Goal: Transaction & Acquisition: Purchase product/service

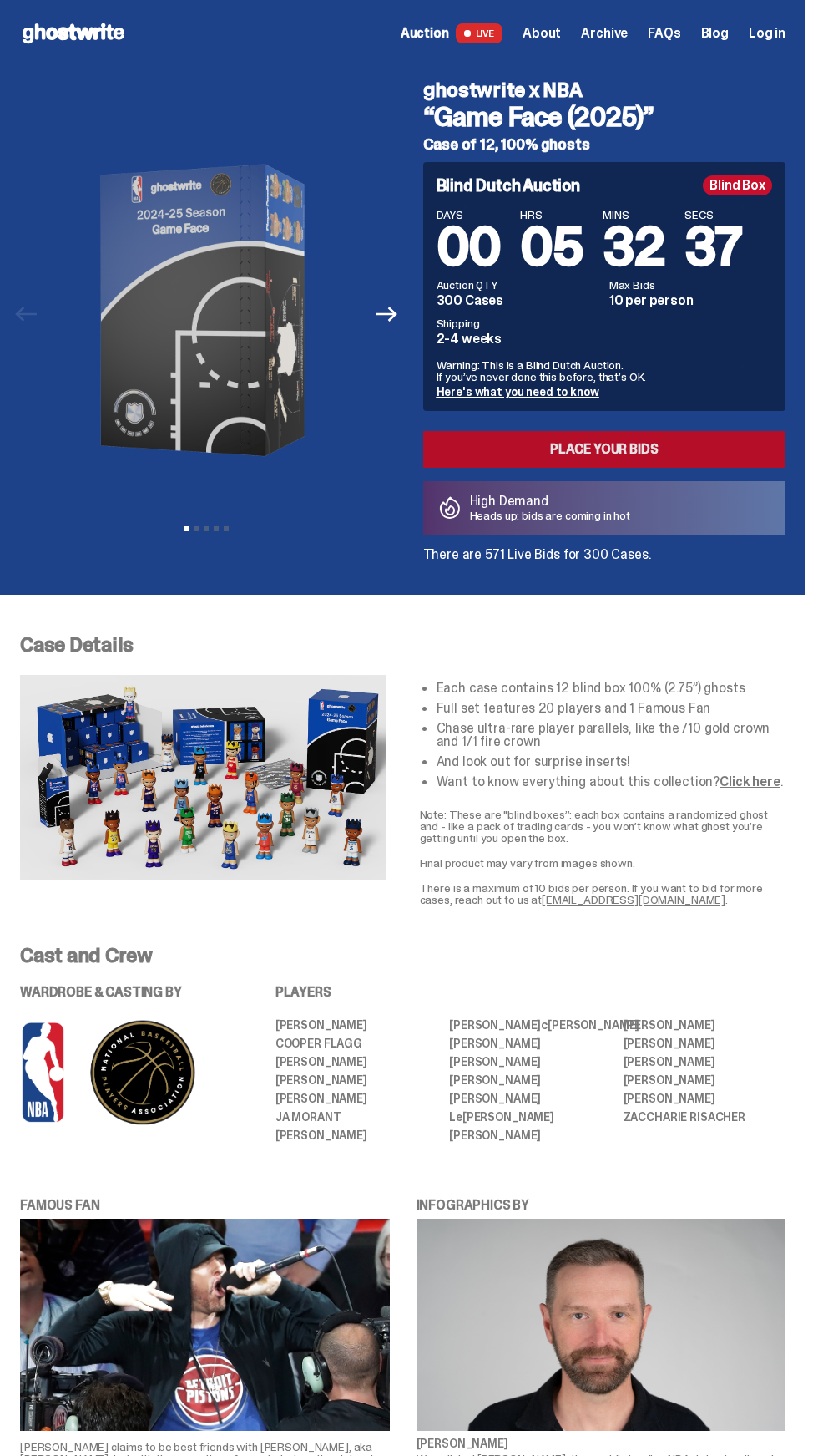
click at [501, 456] on link "Place your Bids" at bounding box center [605, 449] width 363 height 37
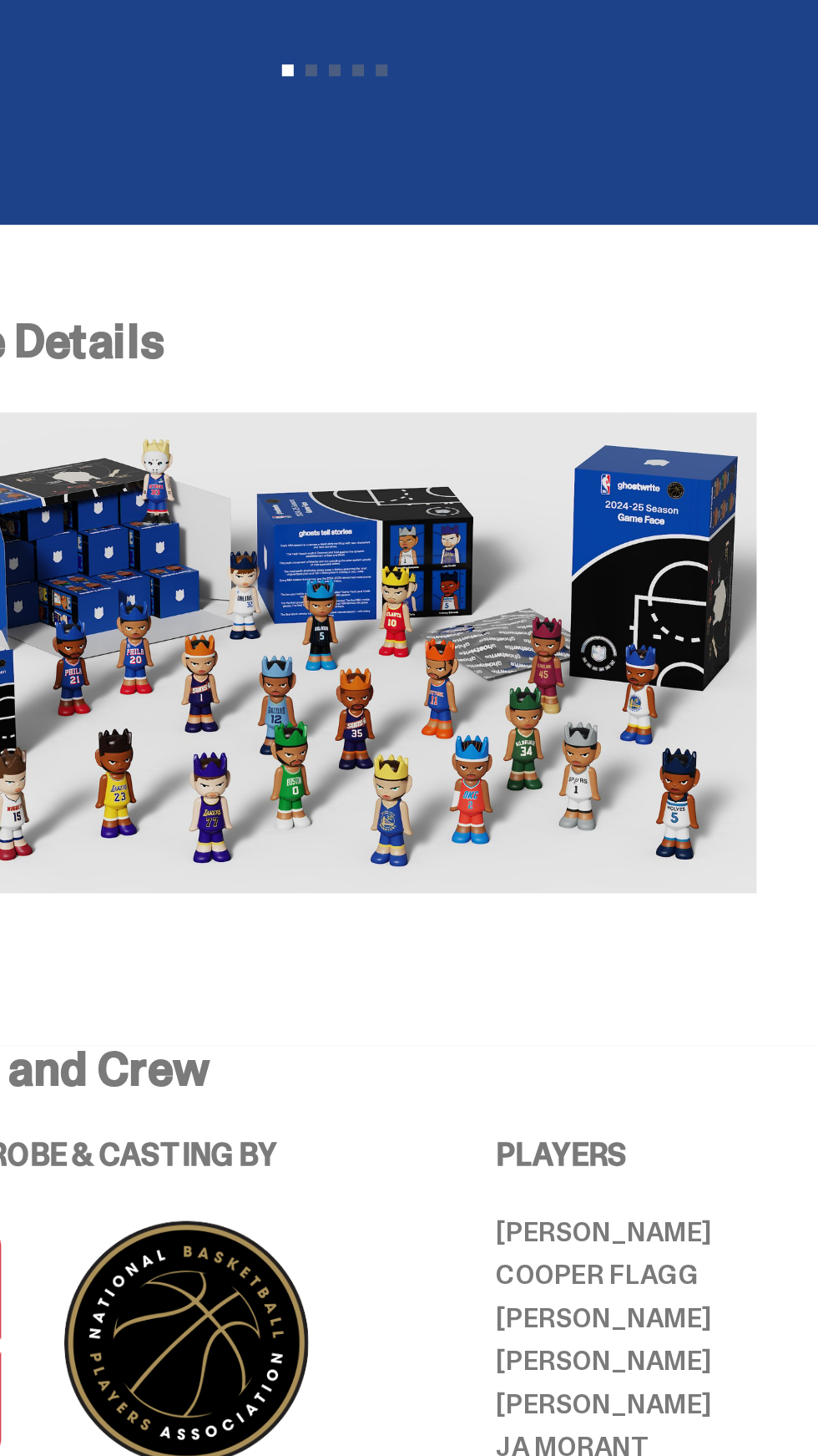
scroll to position [147, 0]
